Goal: Task Accomplishment & Management: Manage account settings

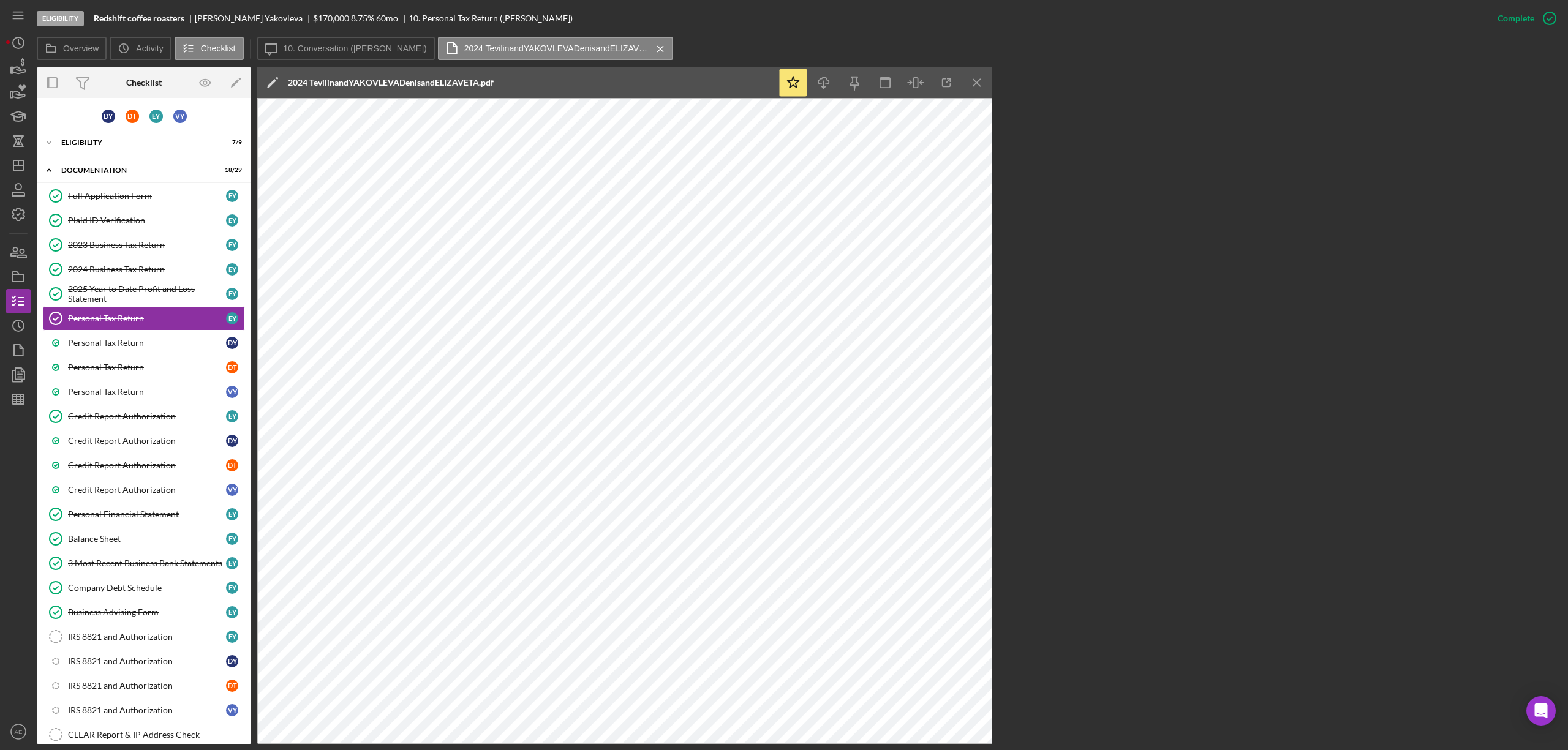
scroll to position [64, 0]
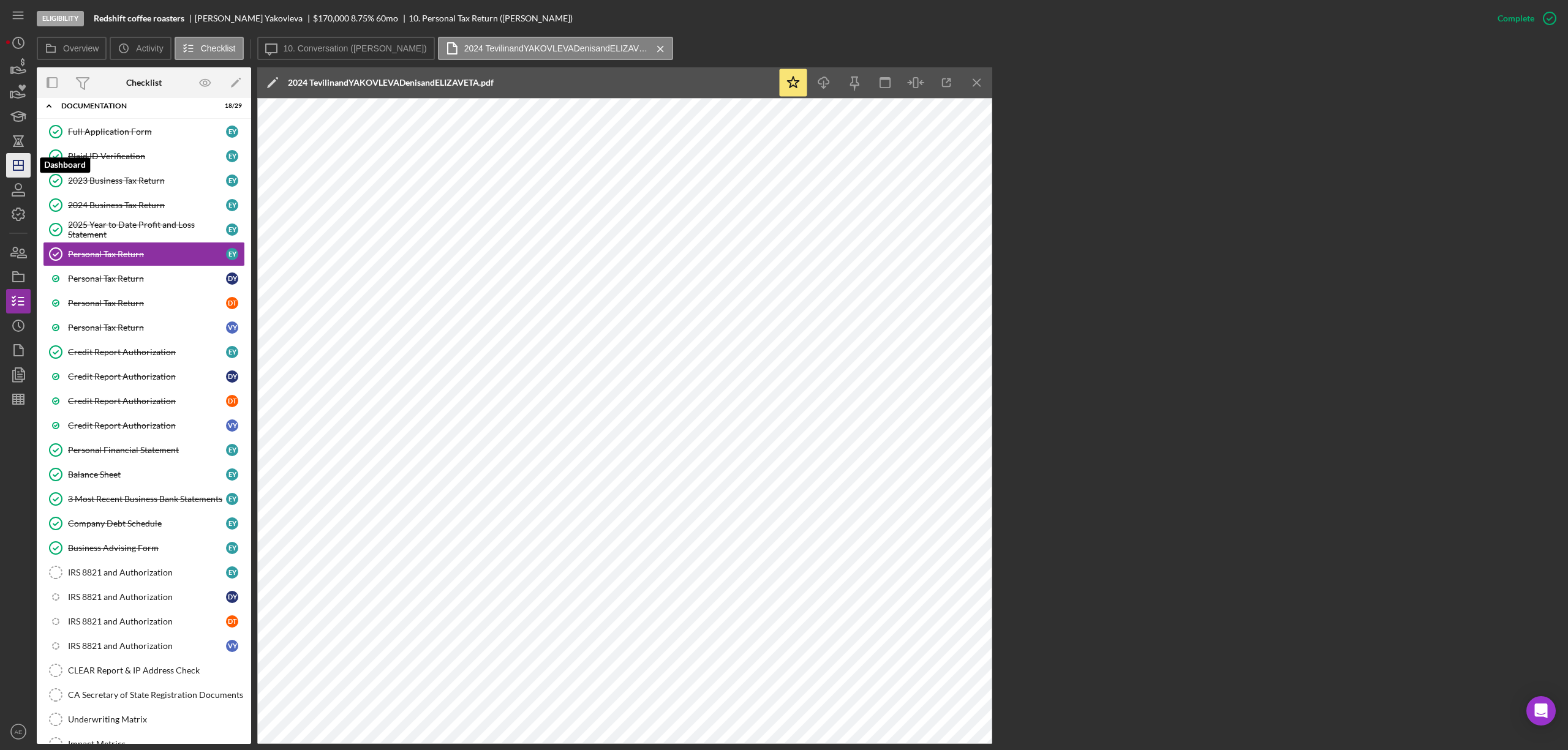
click at [27, 162] on icon "Icon/Dashboard" at bounding box center [18, 165] width 31 height 31
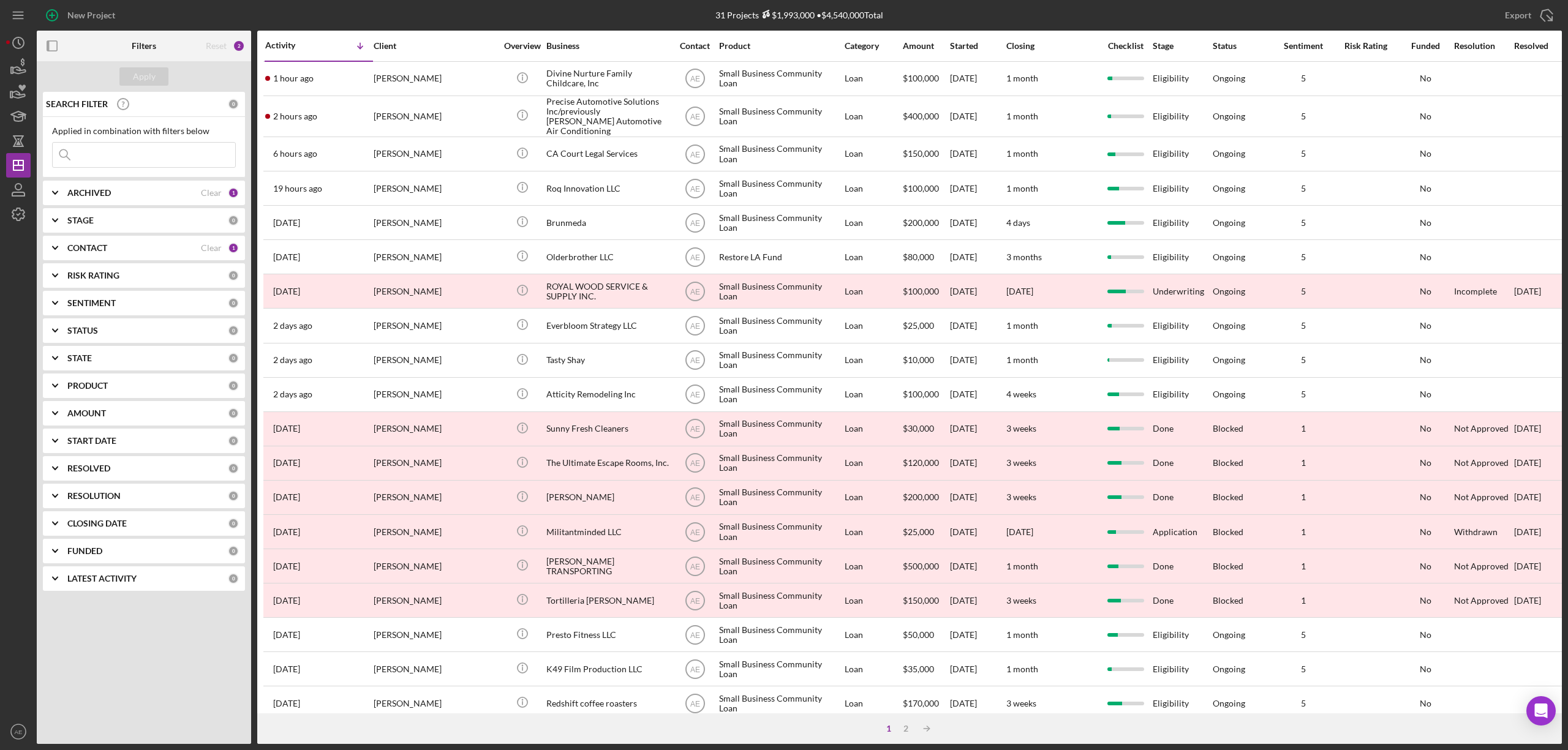
click at [175, 248] on div "CONTACT" at bounding box center [133, 248] width 133 height 10
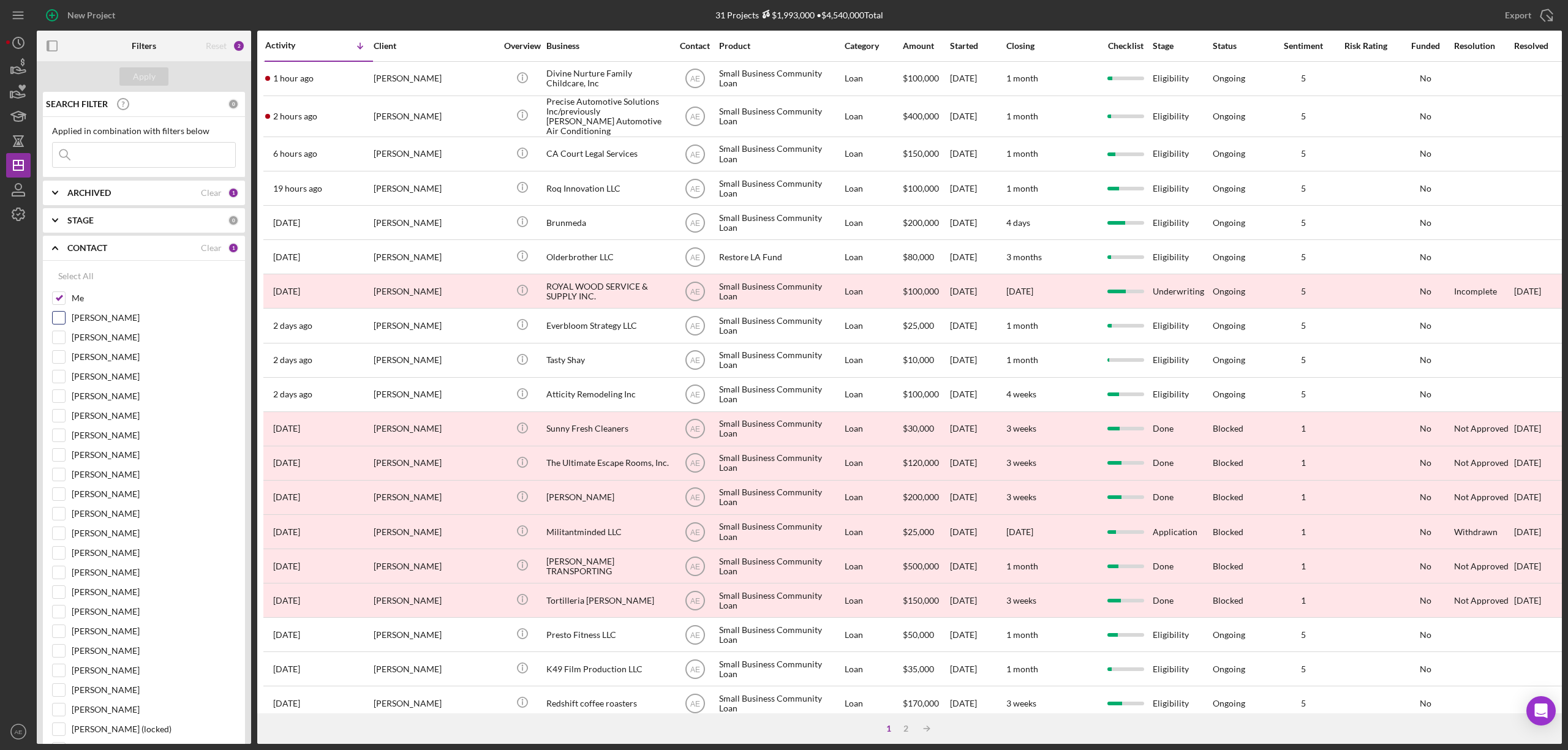
click at [60, 301] on input "Me" at bounding box center [59, 298] width 12 height 12
checkbox input "false"
click at [60, 376] on input "[PERSON_NAME]" at bounding box center [59, 376] width 12 height 12
checkbox input "true"
click at [141, 69] on div "Apply" at bounding box center [144, 76] width 22 height 19
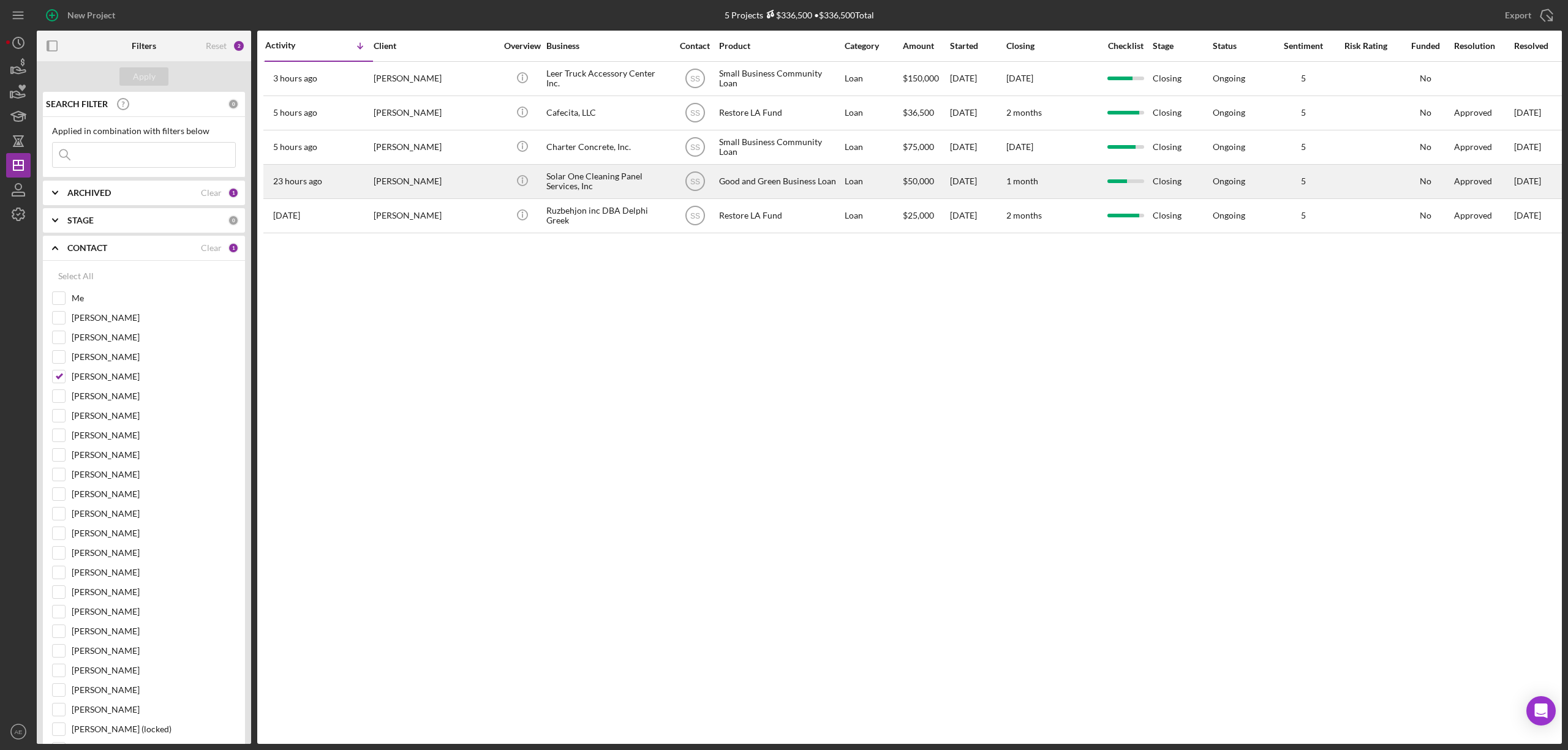
click at [453, 180] on div "[PERSON_NAME]" at bounding box center [435, 181] width 123 height 33
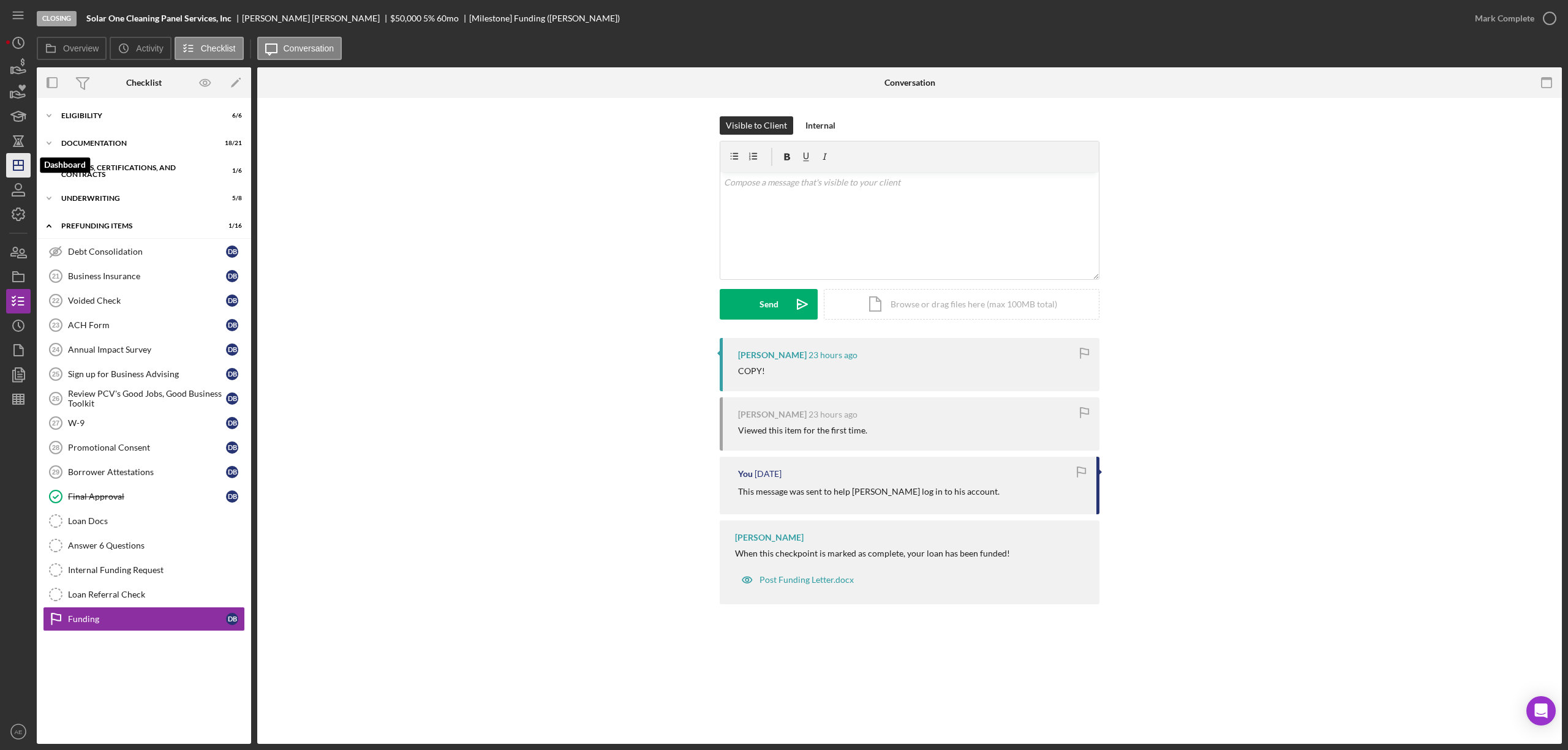
click at [25, 162] on icon "Icon/Dashboard" at bounding box center [18, 165] width 31 height 31
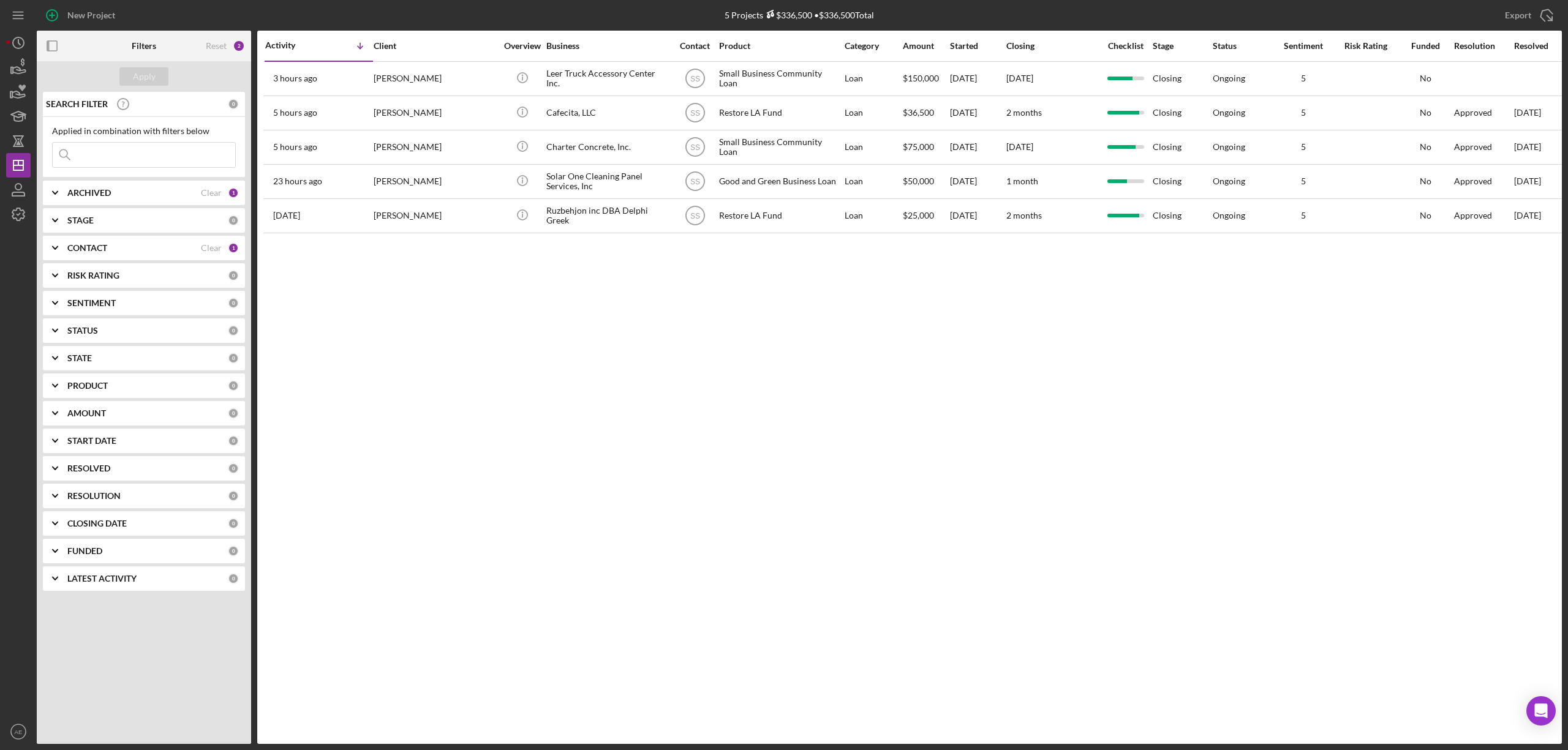
click at [186, 243] on div "CONTACT" at bounding box center [133, 248] width 133 height 10
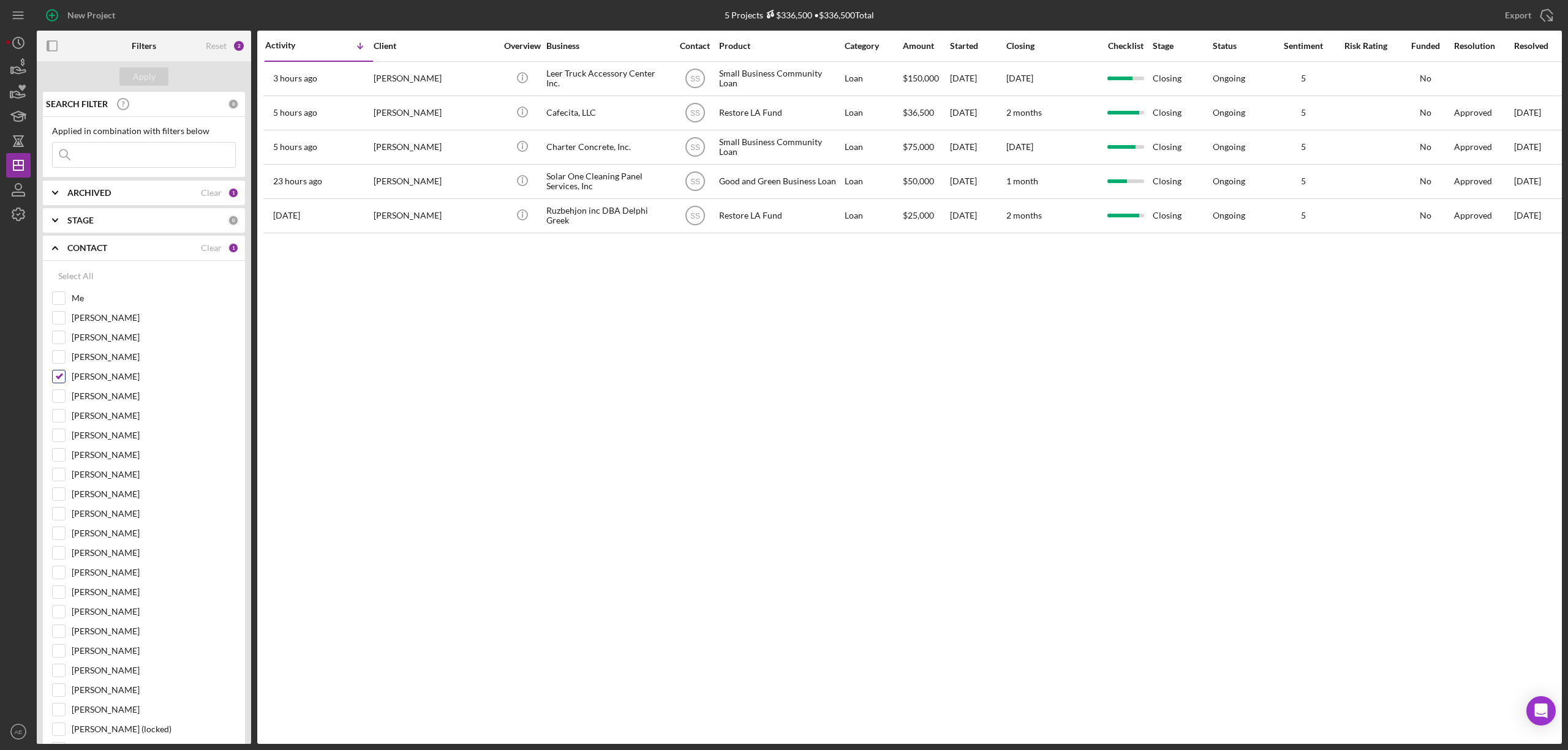
click at [58, 382] on input "[PERSON_NAME]" at bounding box center [59, 376] width 12 height 12
checkbox input "false"
click at [61, 304] on input "Me" at bounding box center [59, 298] width 12 height 12
checkbox input "true"
click at [150, 86] on div "Apply" at bounding box center [143, 76] width 214 height 31
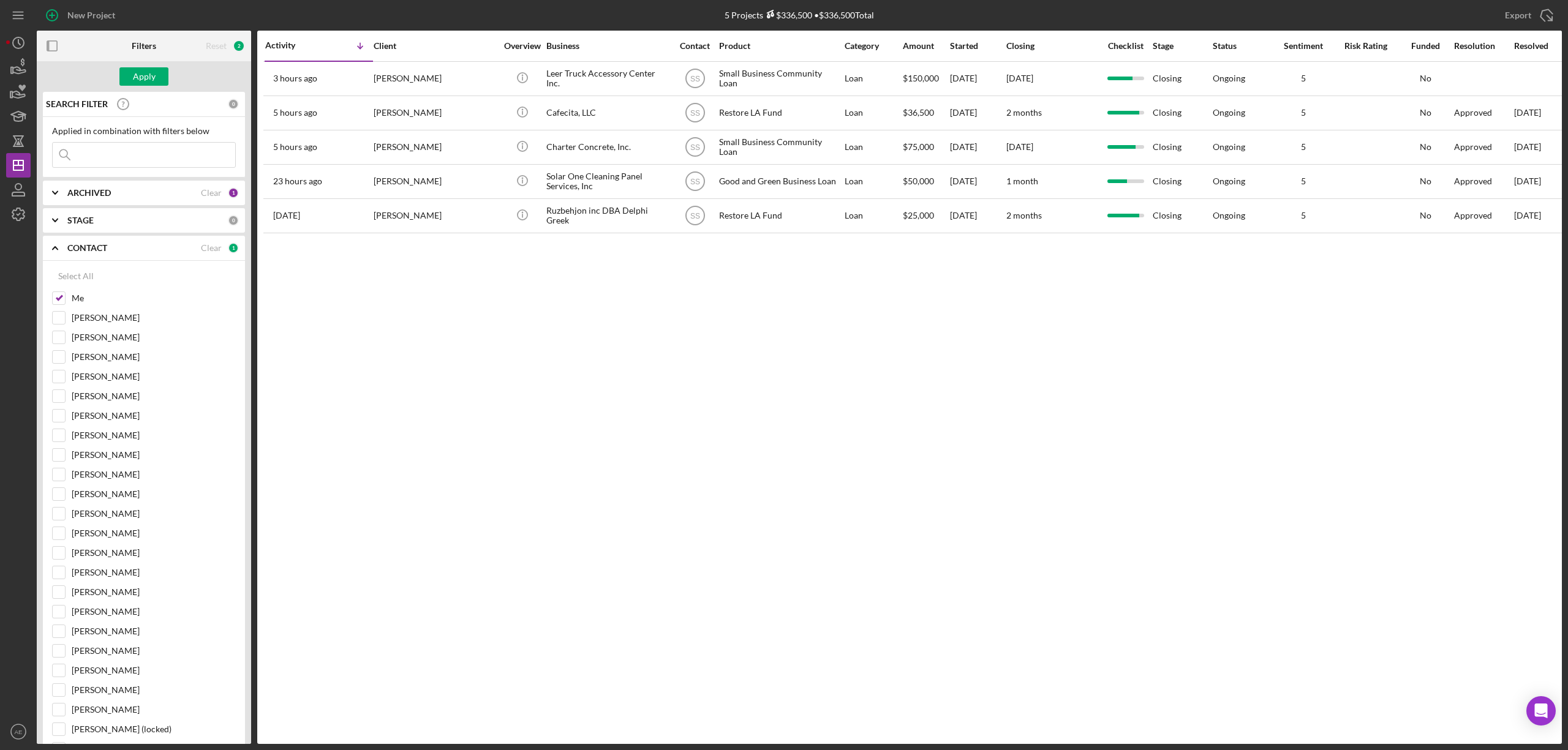
click at [150, 87] on div "Apply" at bounding box center [143, 76] width 214 height 31
click at [150, 73] on div "Apply" at bounding box center [144, 76] width 22 height 19
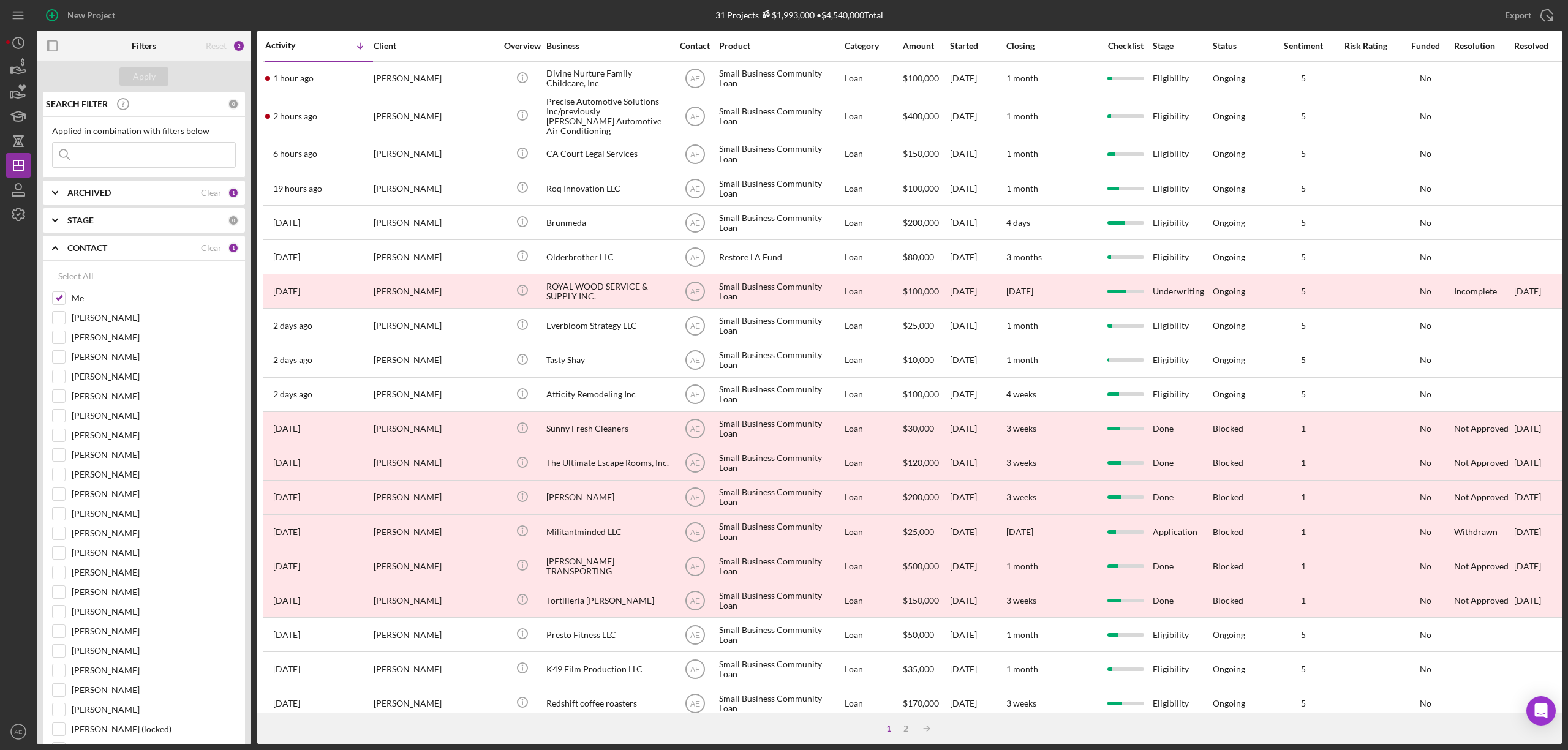
click at [71, 187] on div "ARCHIVED Clear 1" at bounding box center [153, 193] width 171 height 24
click at [55, 248] on input "Active" at bounding box center [59, 243] width 12 height 12
checkbox input "false"
click at [137, 154] on input at bounding box center [144, 154] width 182 height 24
type input "solar one"
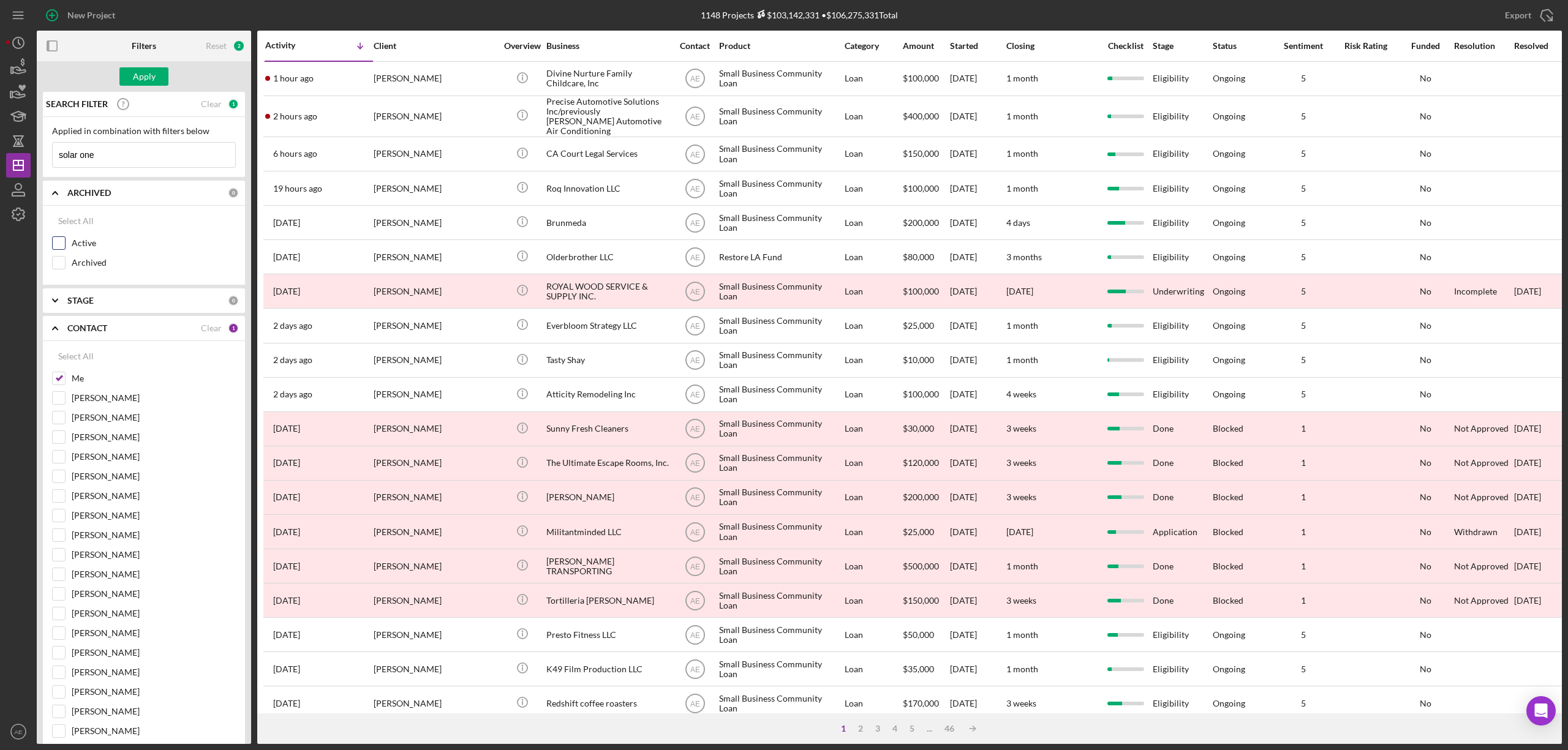
click at [62, 247] on input "Active" at bounding box center [59, 243] width 12 height 12
click at [57, 248] on input "Active" at bounding box center [59, 243] width 12 height 12
checkbox input "false"
drag, startPoint x: 57, startPoint y: 264, endPoint x: 63, endPoint y: 256, distance: 10.0
click at [58, 263] on input "Archived" at bounding box center [59, 262] width 12 height 12
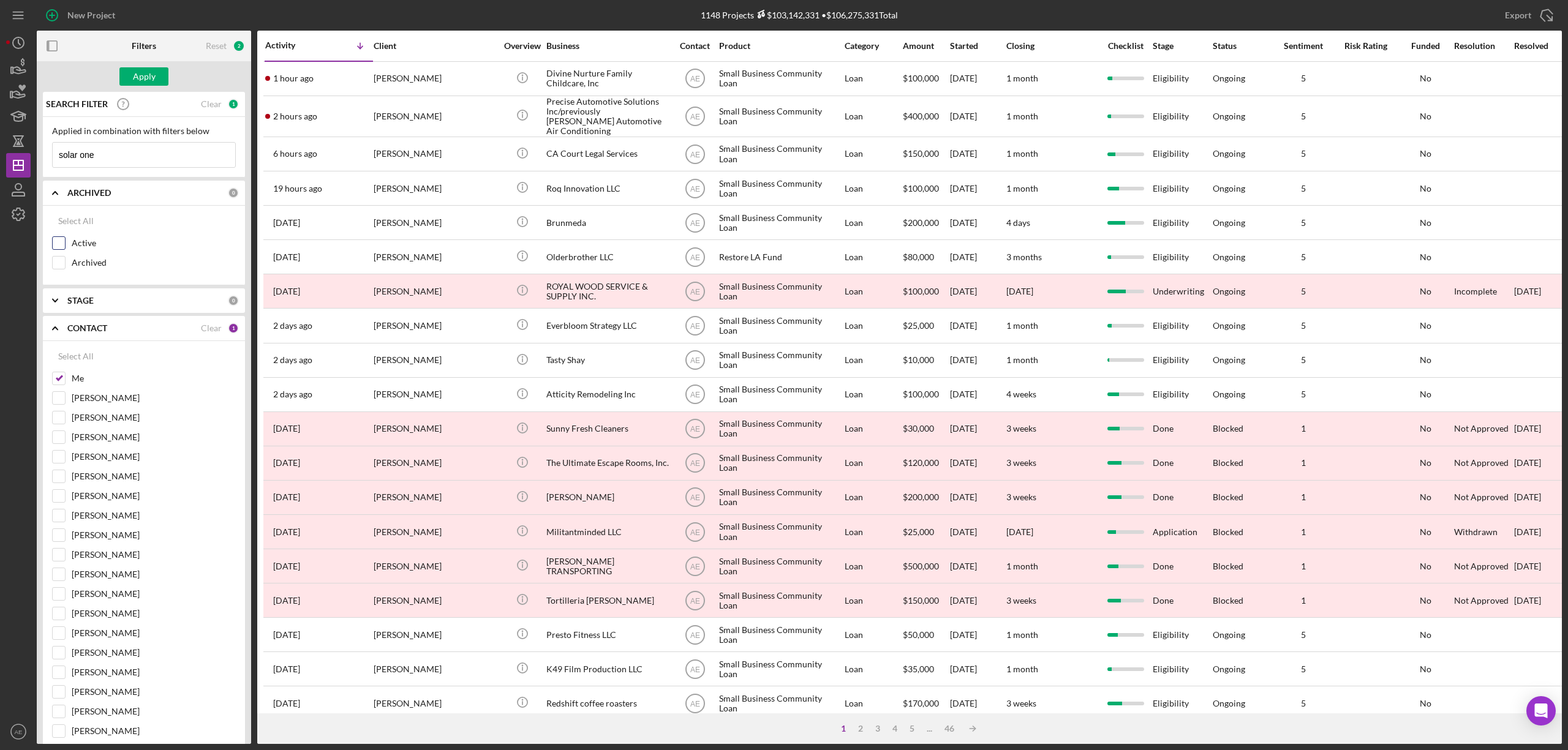
checkbox input "true"
click at [143, 74] on div "Apply" at bounding box center [144, 76] width 22 height 19
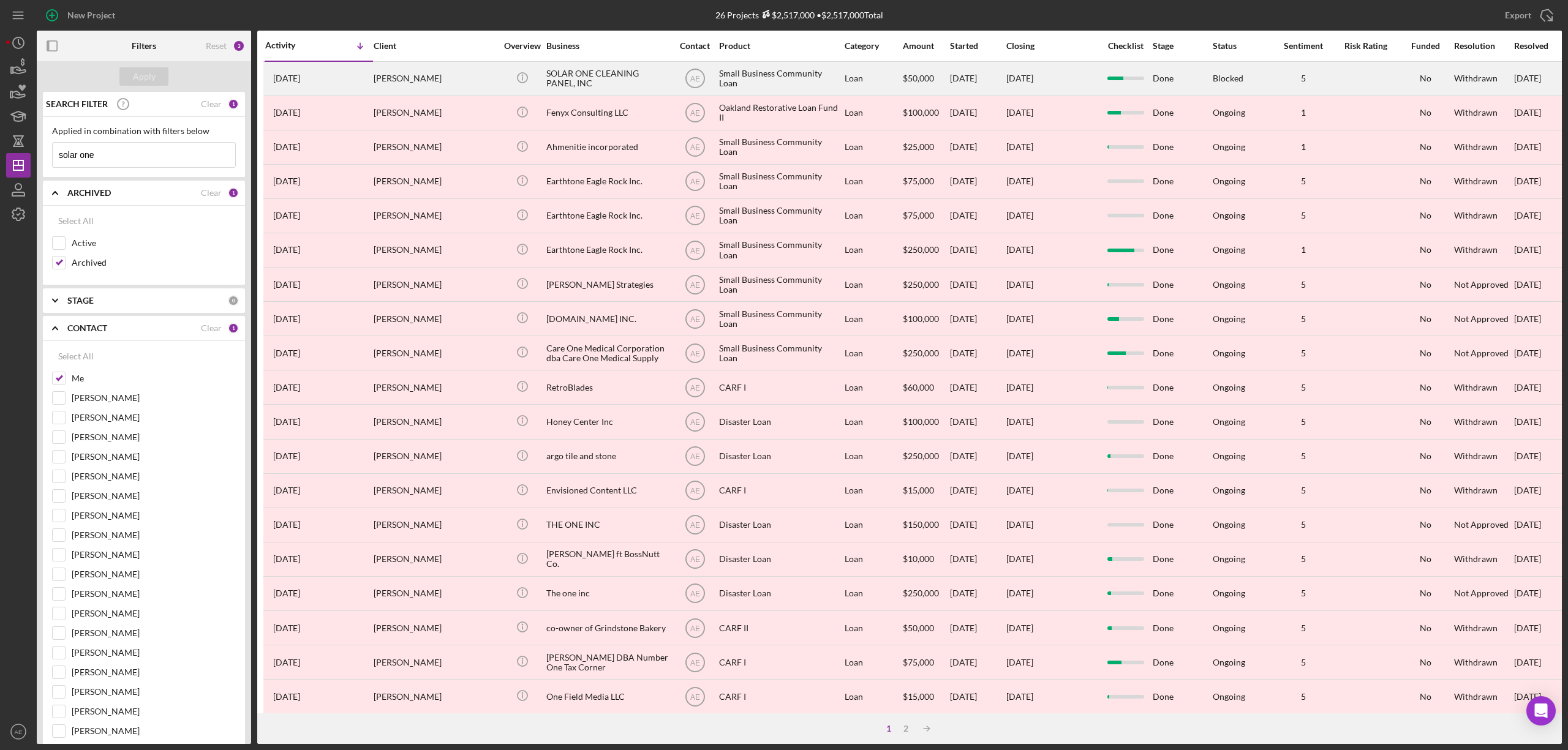
click at [608, 74] on div "SOLAR ONE CLEANING PANEL, INC" at bounding box center [608, 78] width 123 height 33
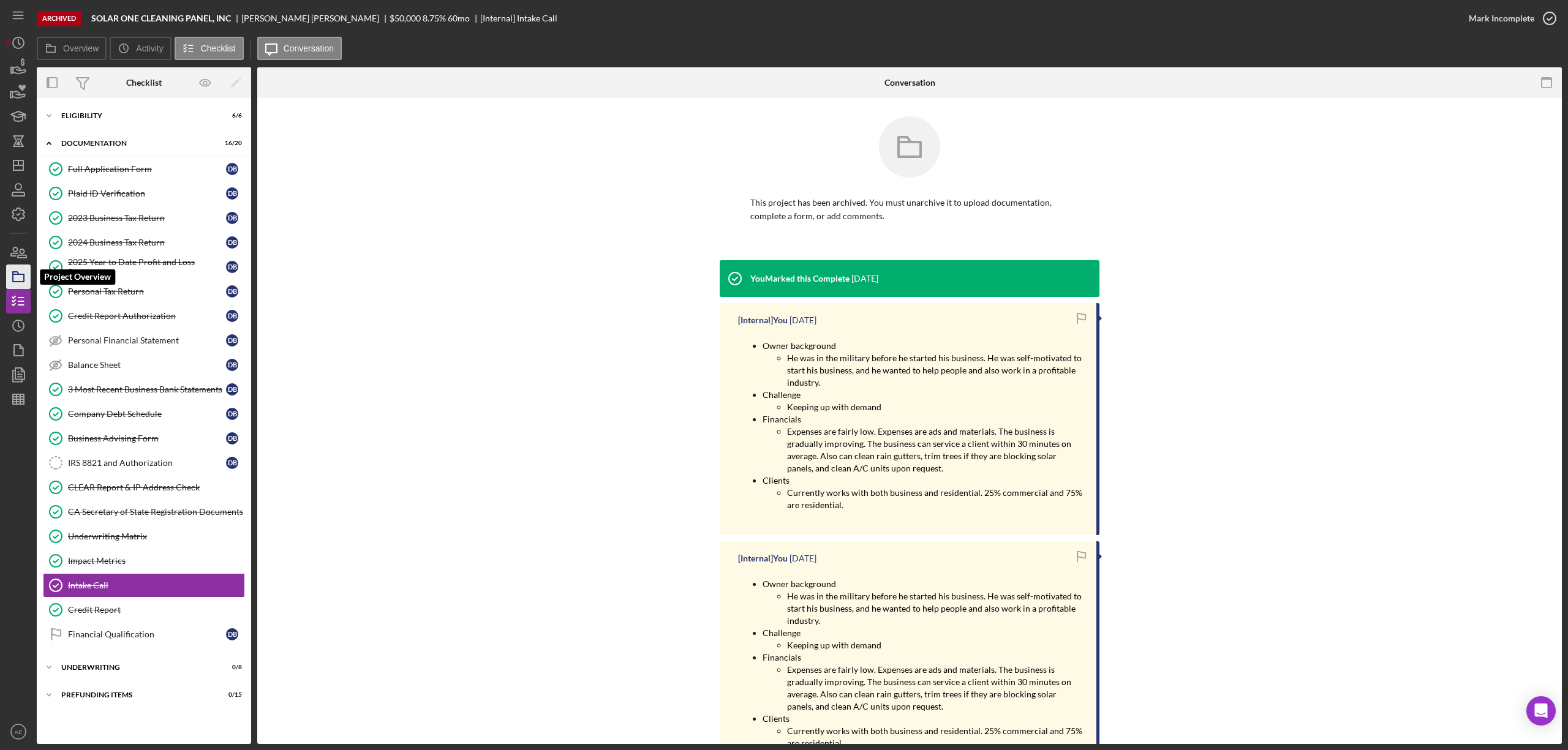
click at [25, 273] on icon "button" at bounding box center [18, 276] width 31 height 31
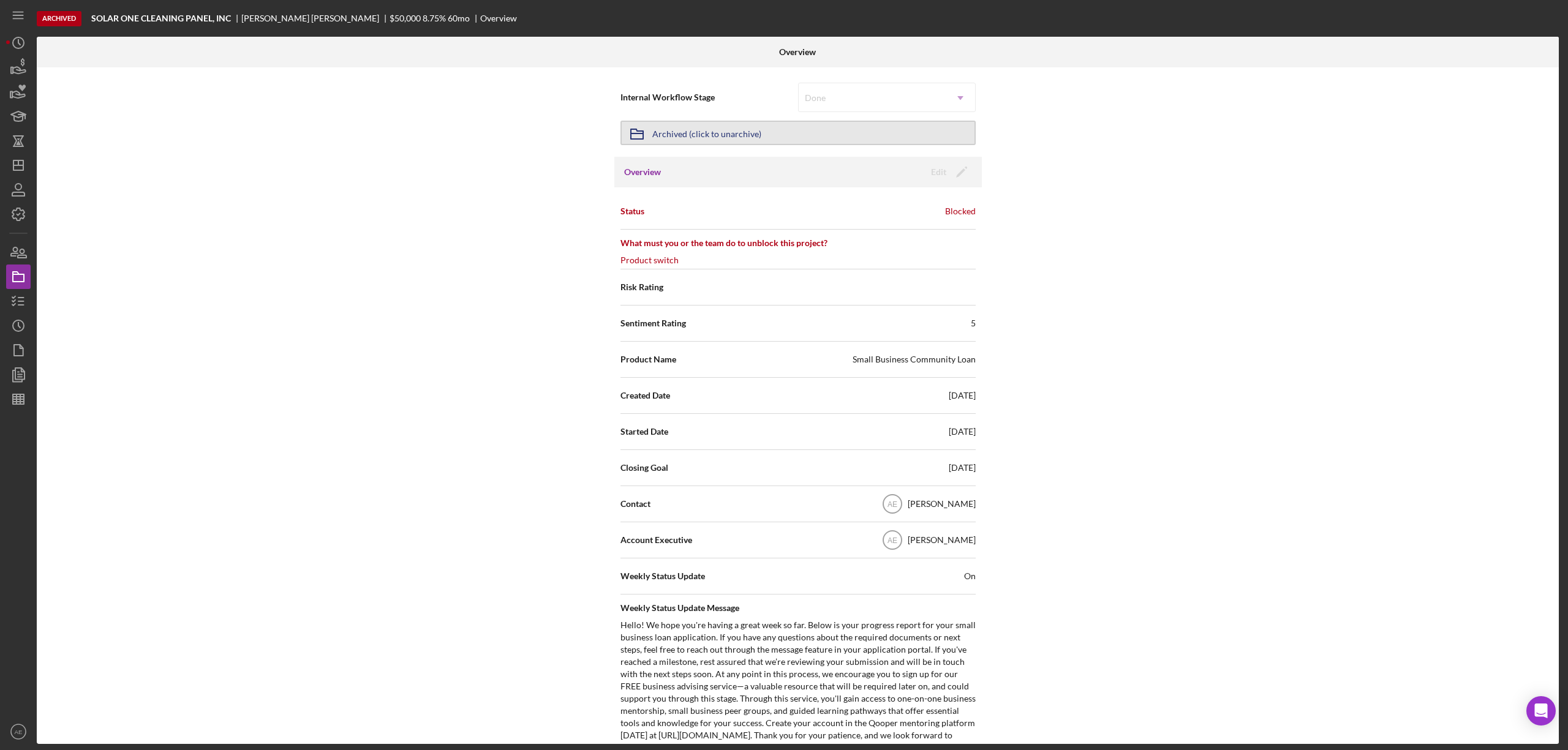
click at [736, 123] on div "Archived (click to unarchive)" at bounding box center [706, 133] width 109 height 22
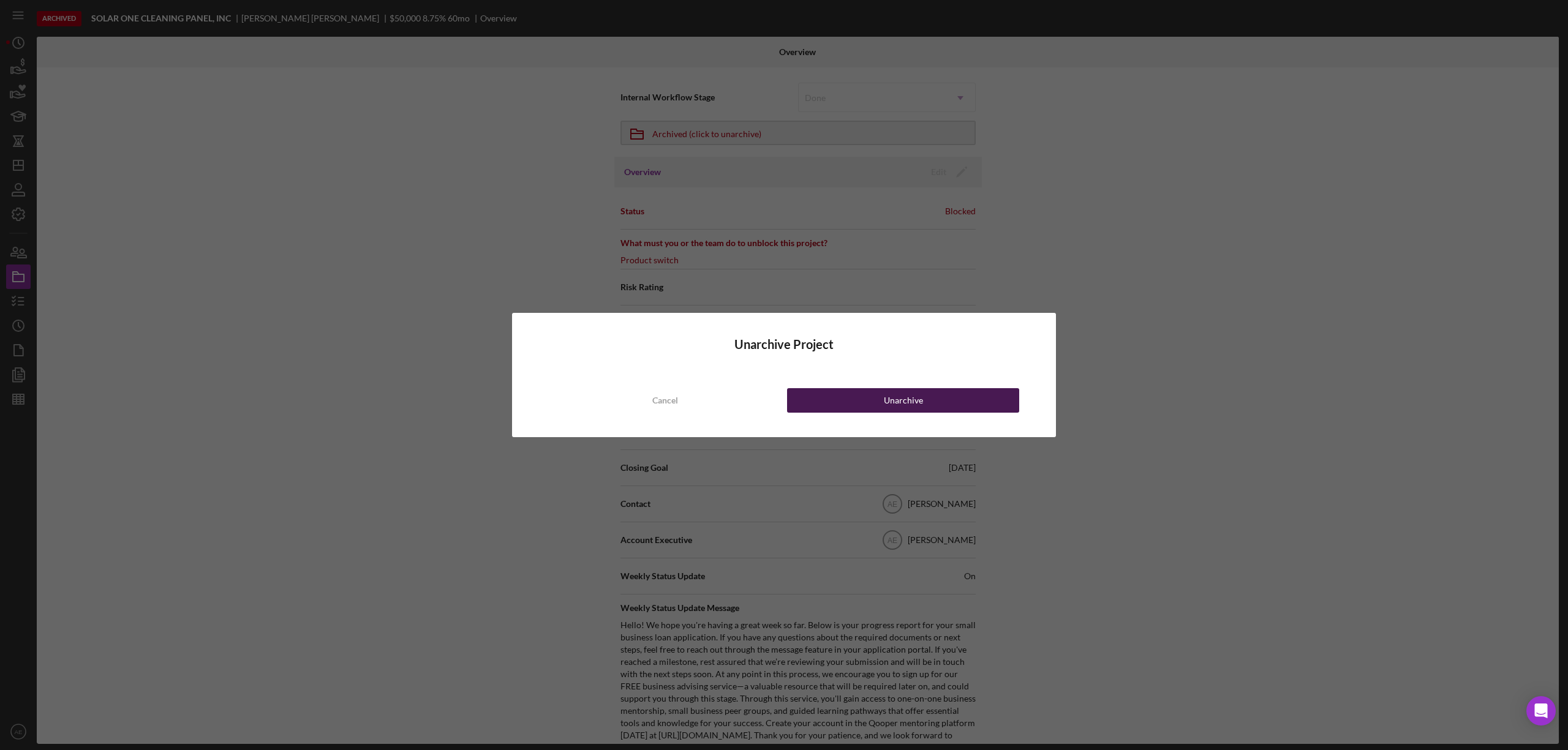
click at [914, 402] on div "Unarchive" at bounding box center [904, 400] width 39 height 24
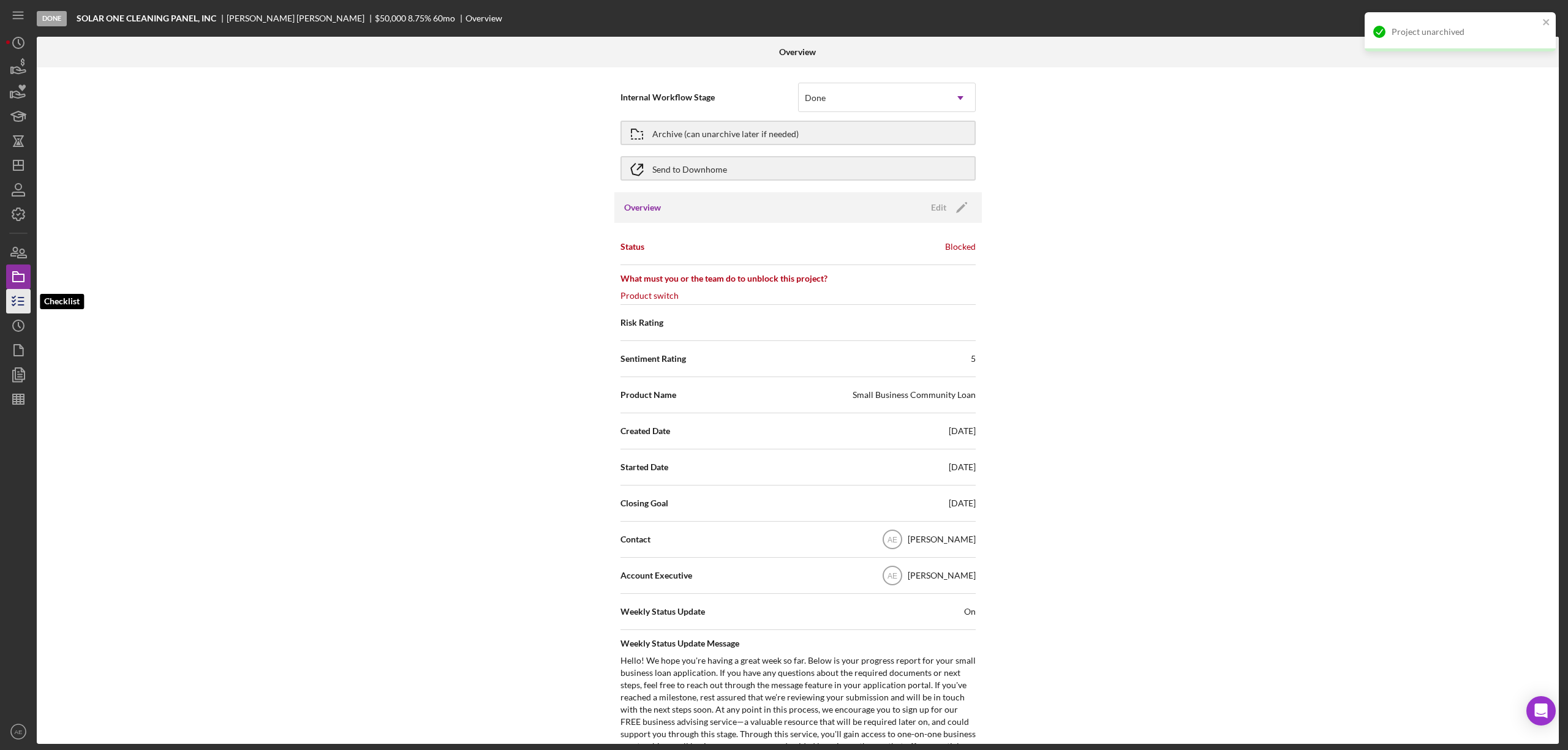
click at [20, 297] on icon "button" at bounding box center [18, 301] width 31 height 31
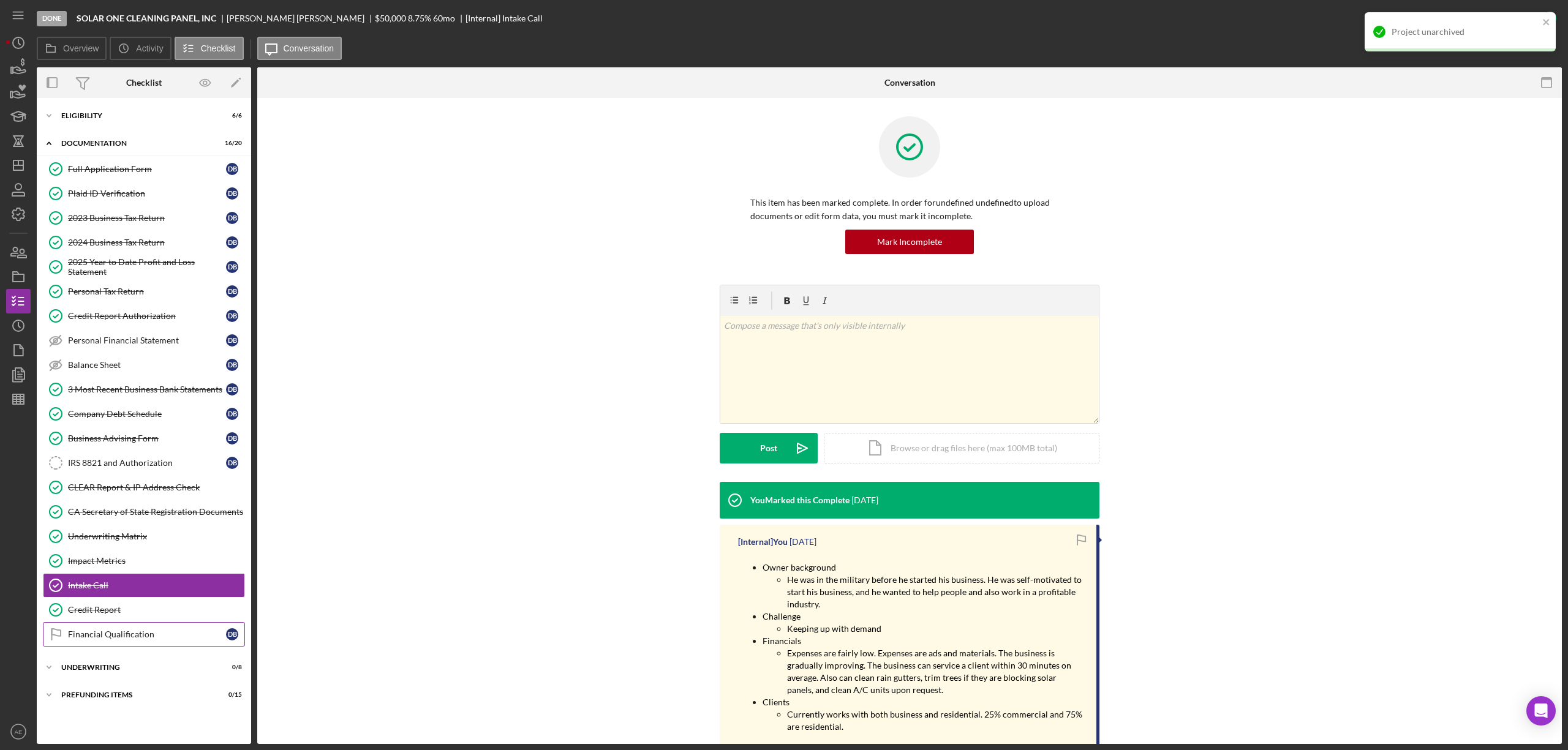
drag, startPoint x: 140, startPoint y: 642, endPoint x: 154, endPoint y: 593, distance: 51.0
click at [138, 639] on div "Financial Qualification" at bounding box center [147, 635] width 158 height 10
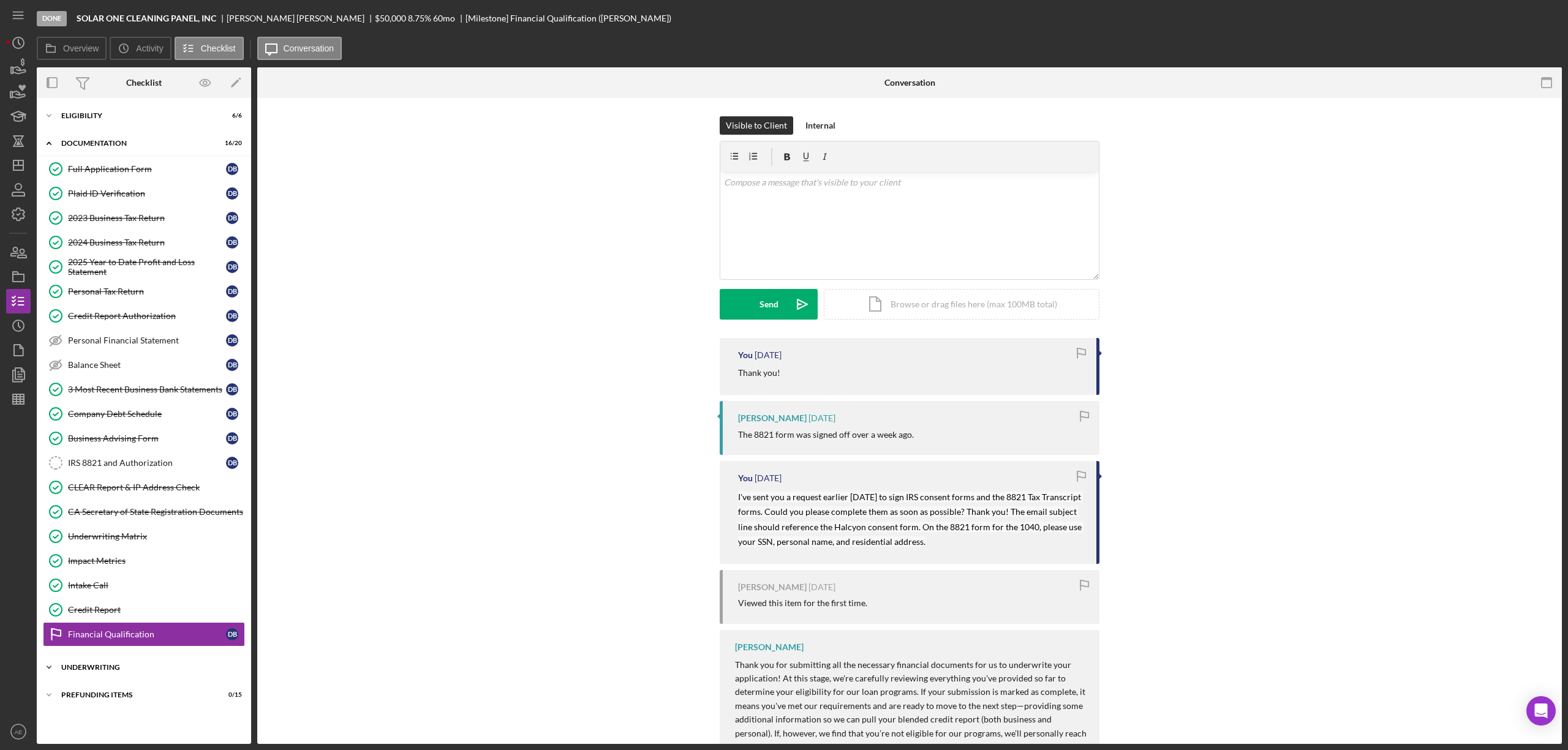
click at [157, 671] on div "Underwriting" at bounding box center [149, 667] width 175 height 7
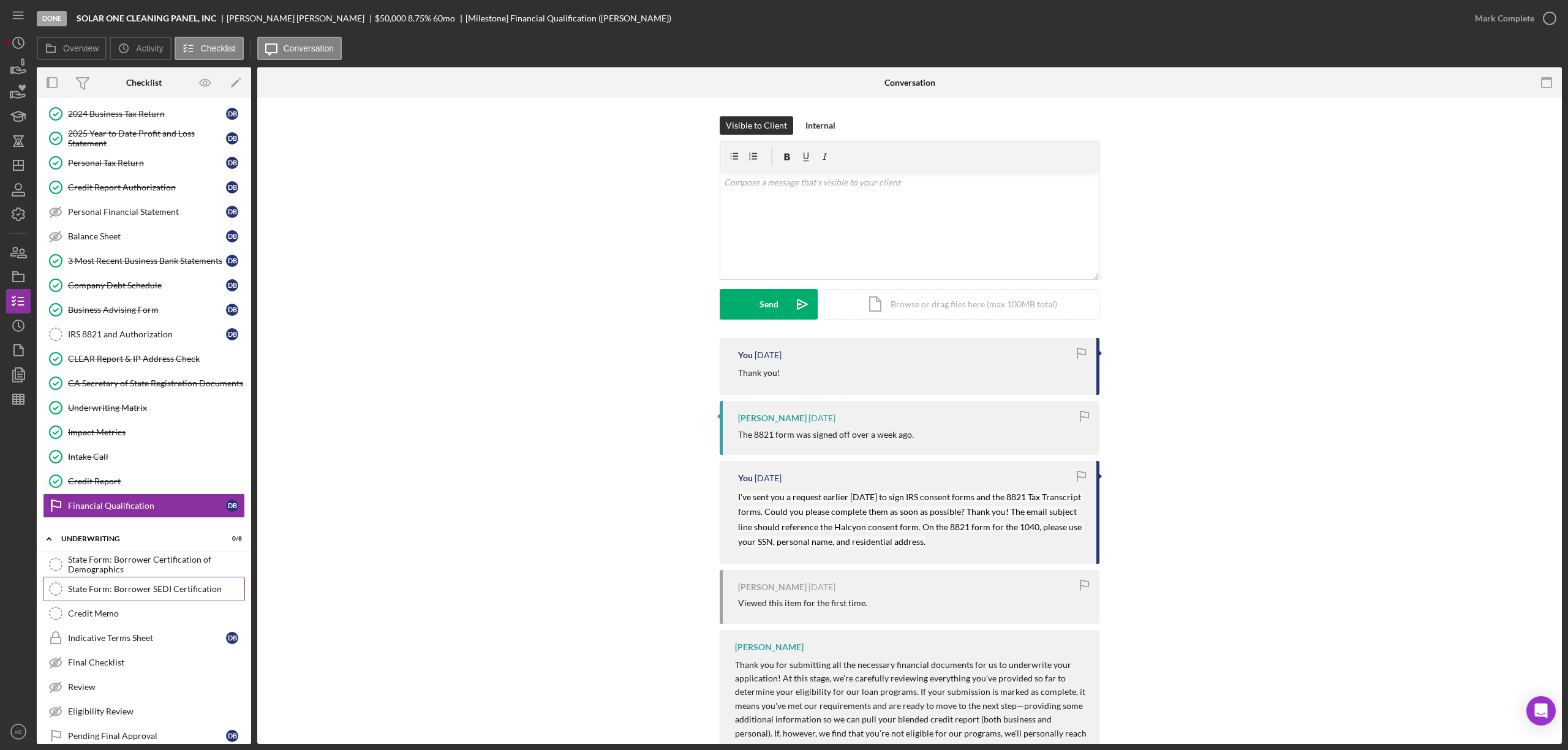
scroll to position [183, 0]
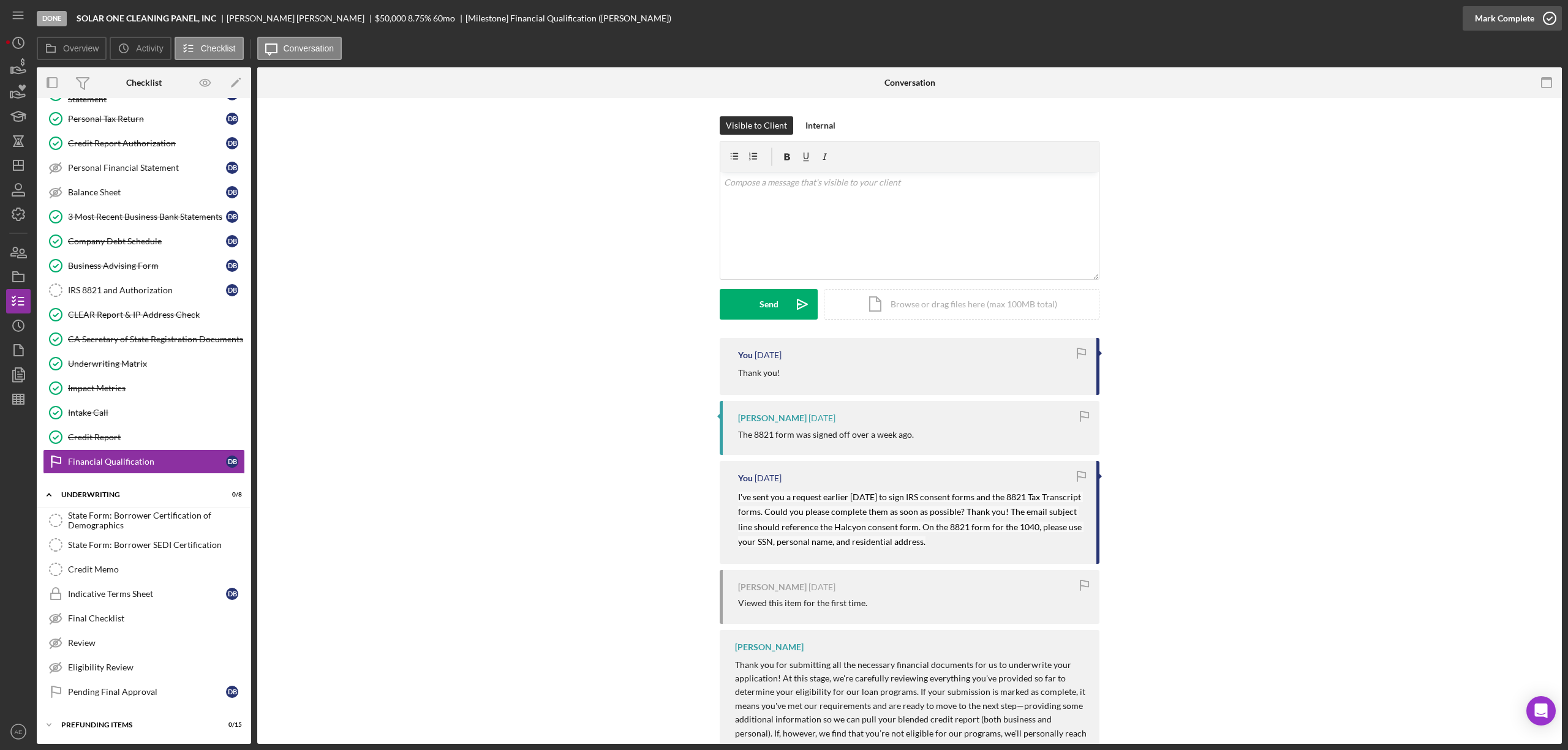
click at [1494, 15] on div "Mark Complete" at bounding box center [1505, 19] width 60 height 24
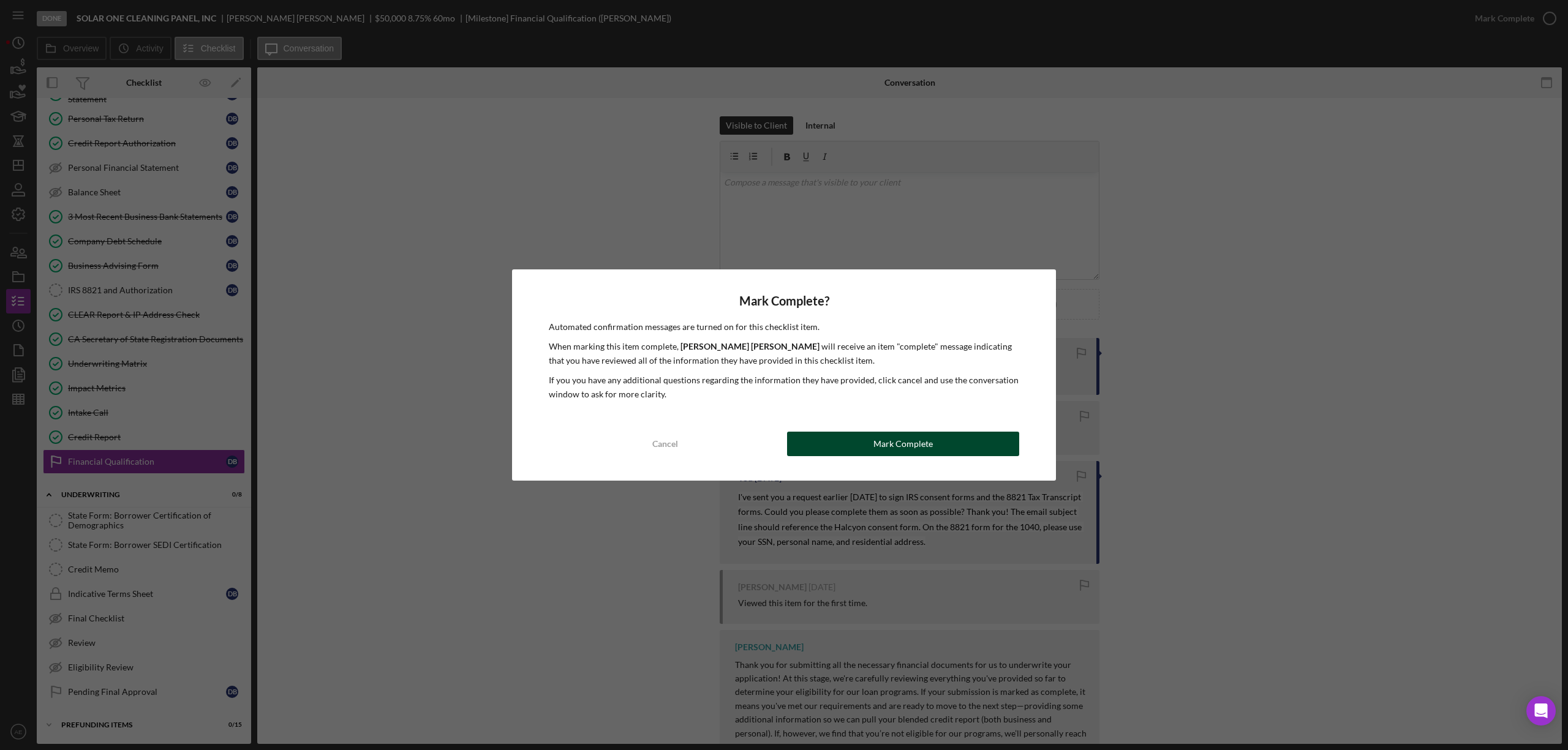
click at [845, 454] on button "Mark Complete" at bounding box center [903, 444] width 232 height 24
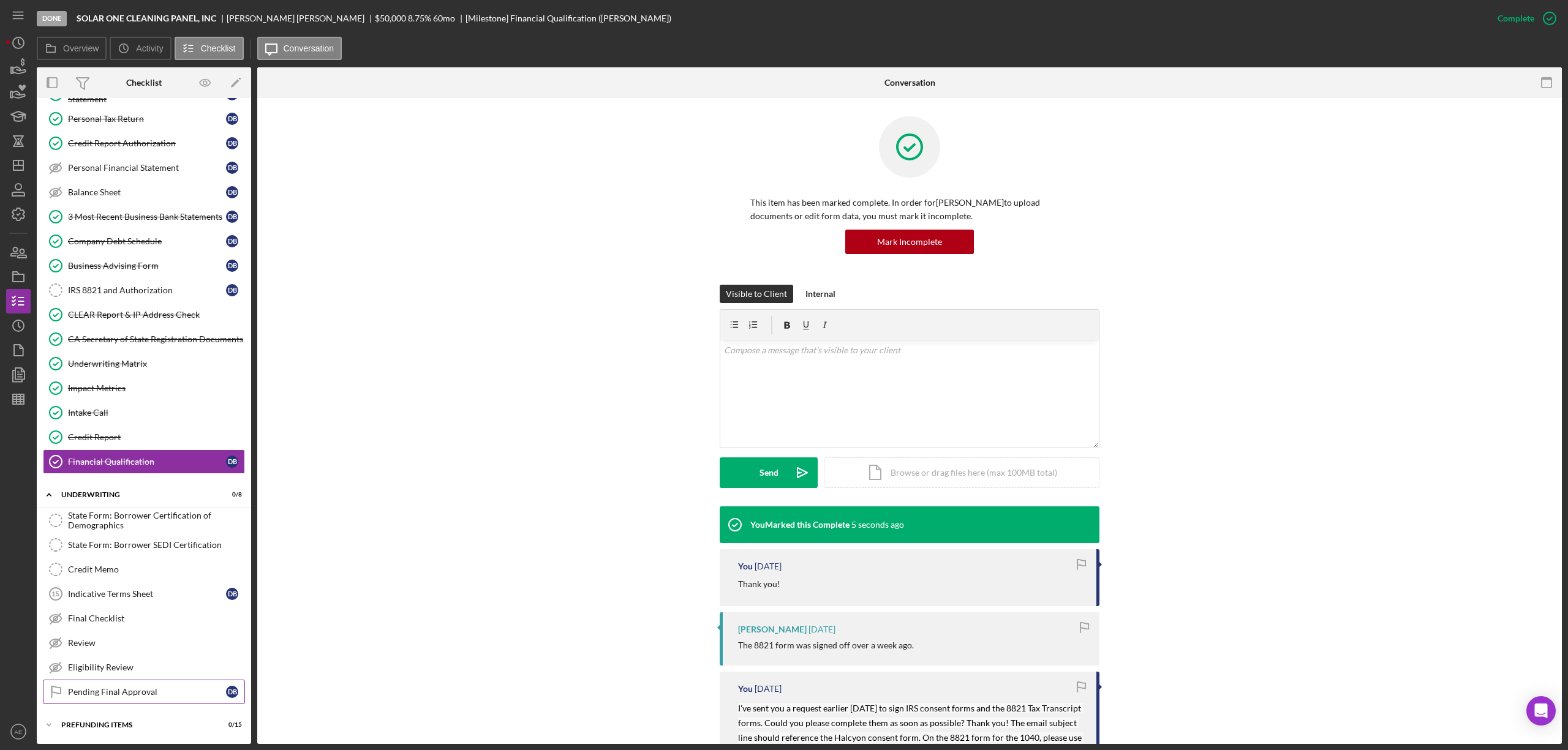
click at [141, 692] on div "Pending Final Approval" at bounding box center [147, 691] width 158 height 10
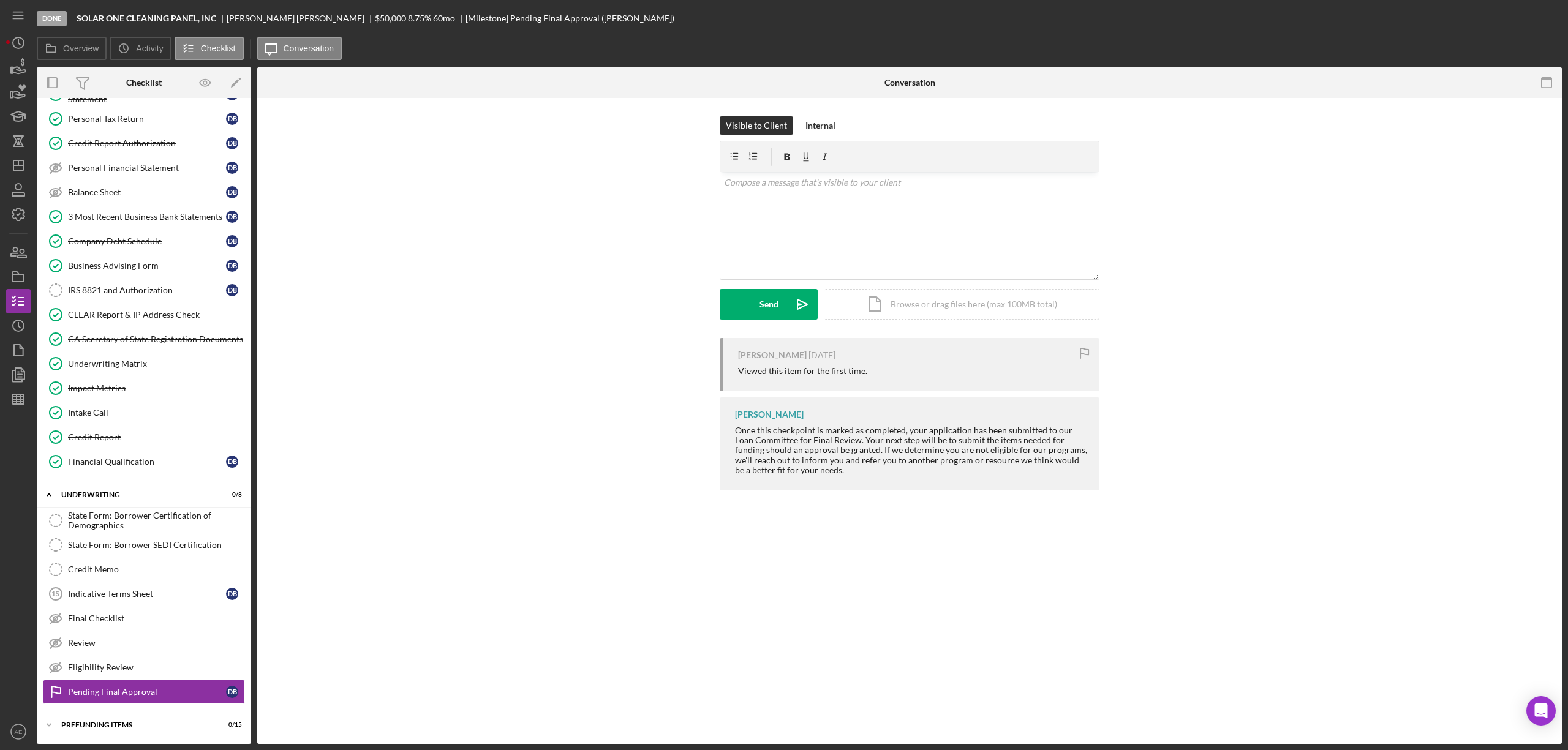
scroll to position [183, 0]
click at [1488, 20] on div "Mark Complete" at bounding box center [1505, 19] width 60 height 24
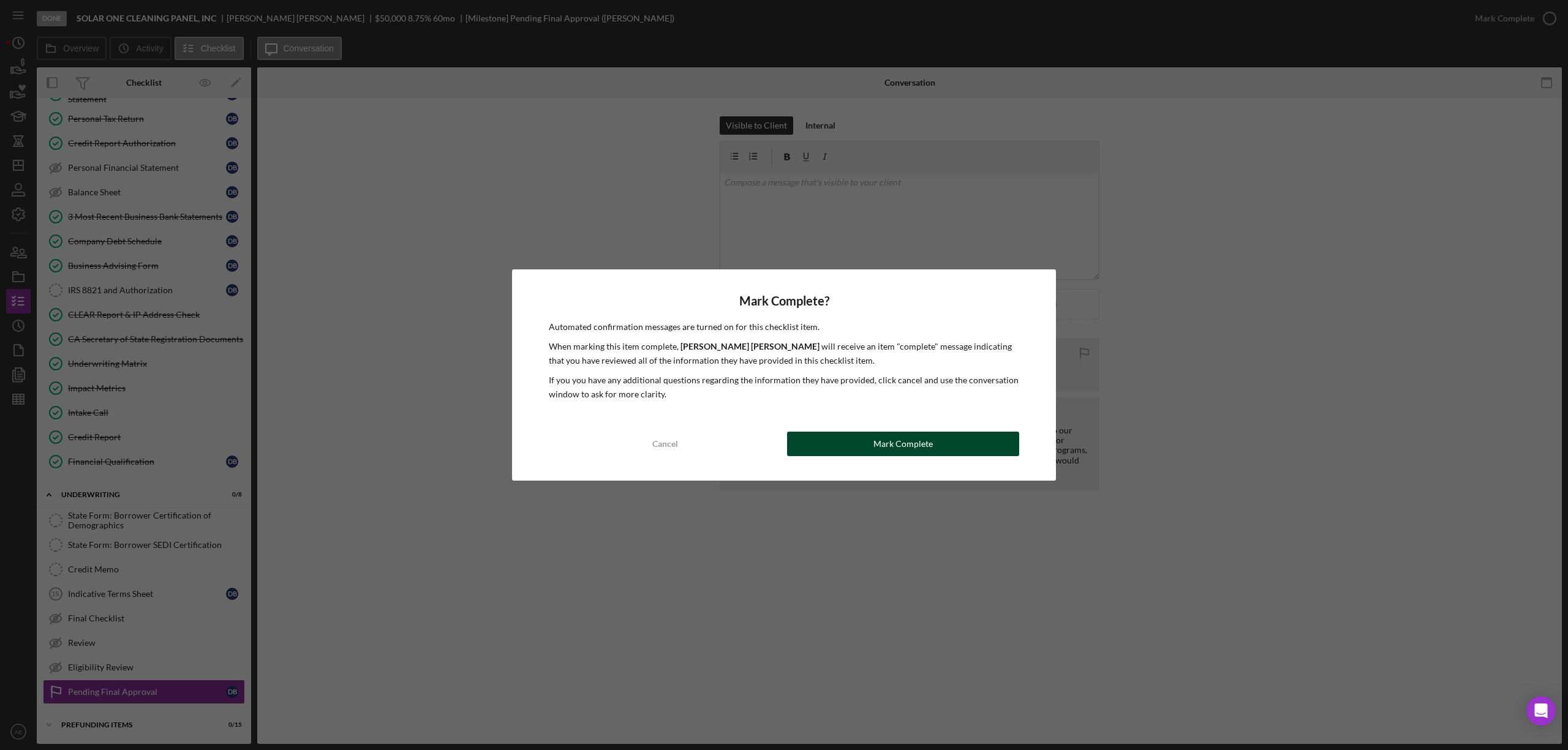
click at [927, 447] on div "Mark Complete" at bounding box center [903, 444] width 60 height 24
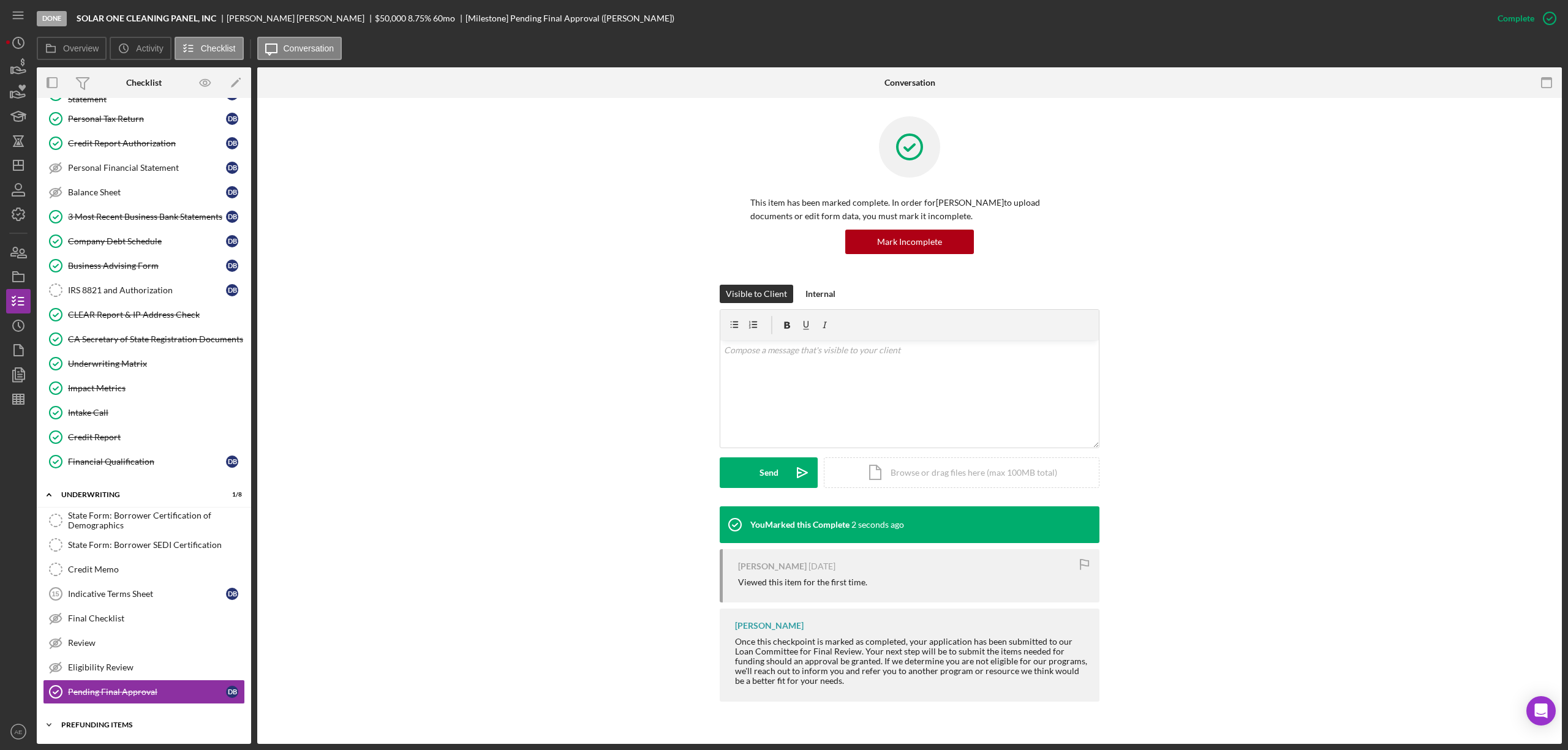
click at [119, 727] on div "Prefunding Items" at bounding box center [149, 725] width 175 height 7
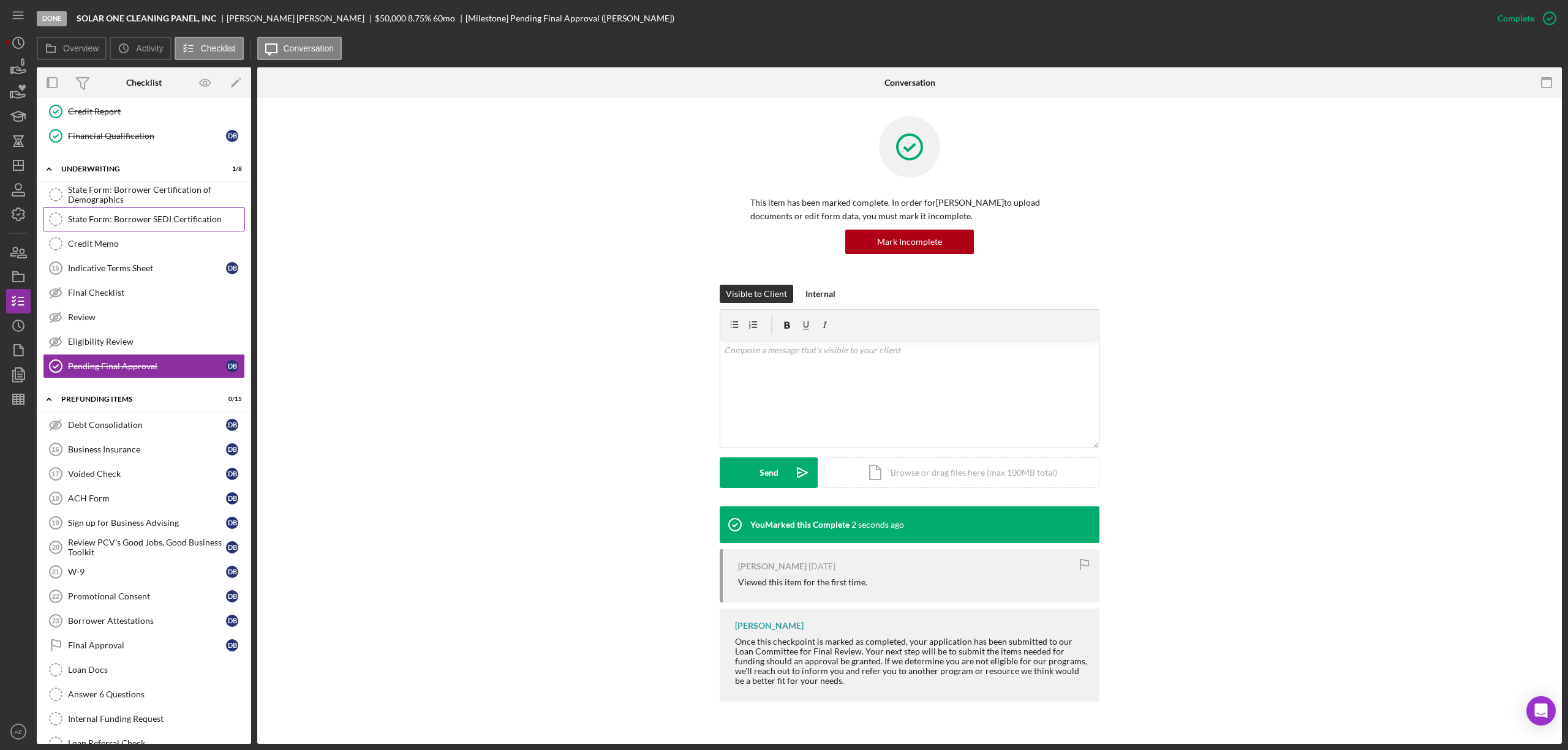
scroll to position [510, 0]
